Goal: Information Seeking & Learning: Learn about a topic

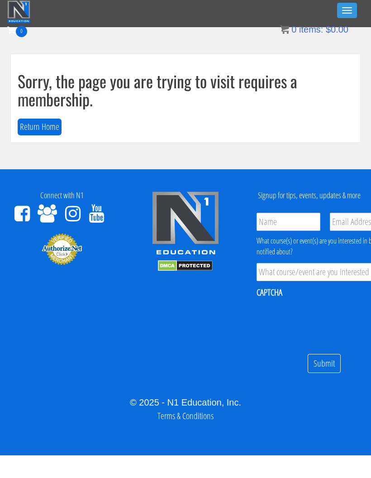
click at [350, 11] on button "Toggle navigation" at bounding box center [347, 10] width 20 height 15
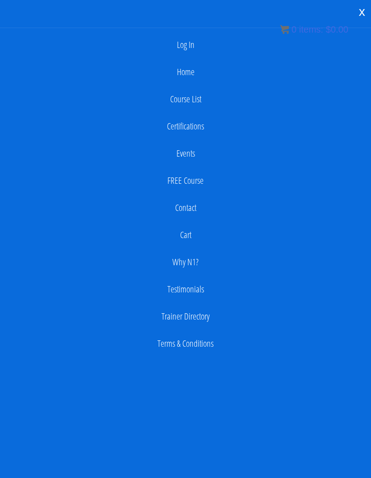
click at [186, 51] on link "Log In" at bounding box center [186, 45] width 362 height 18
click at [189, 46] on link "Log In" at bounding box center [186, 45] width 362 height 18
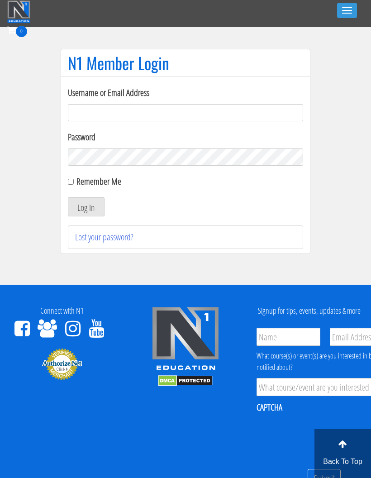
type input "[EMAIL_ADDRESS][DOMAIN_NAME]"
click at [101, 206] on button "Log In" at bounding box center [86, 206] width 37 height 19
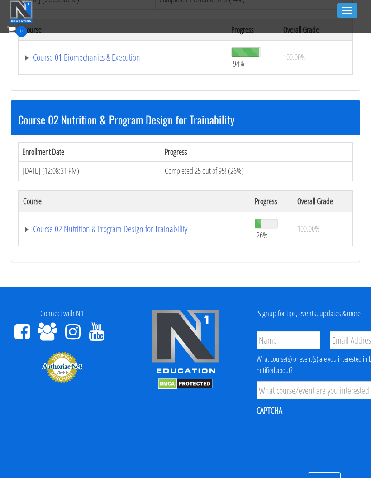
scroll to position [383, 0]
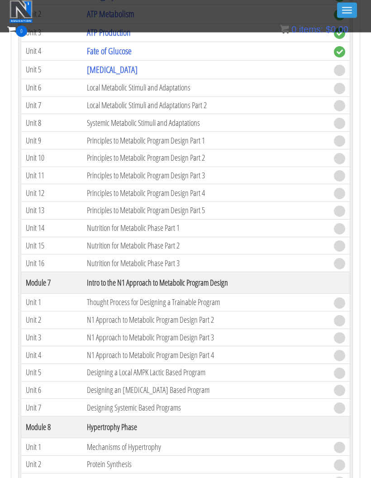
scroll to position [1065, 0]
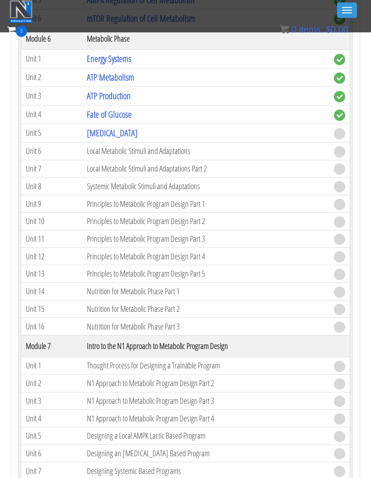
click at [130, 128] on link "[MEDICAL_DATA]" at bounding box center [112, 133] width 51 height 12
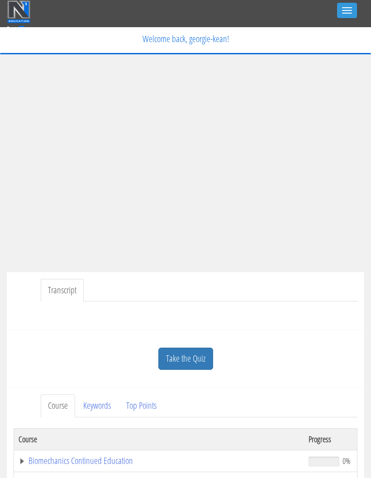
click at [198, 347] on link "Take the Quiz" at bounding box center [185, 358] width 55 height 22
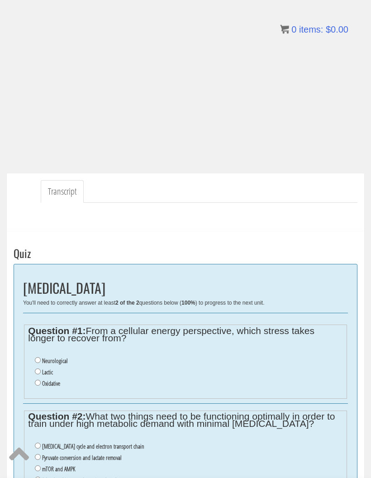
scroll to position [95, 0]
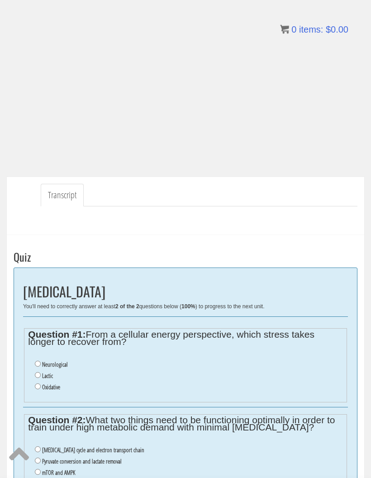
click at [37, 389] on input "Oxidative" at bounding box center [38, 387] width 6 height 6
radio input "true"
